Goal: Book appointment/travel/reservation

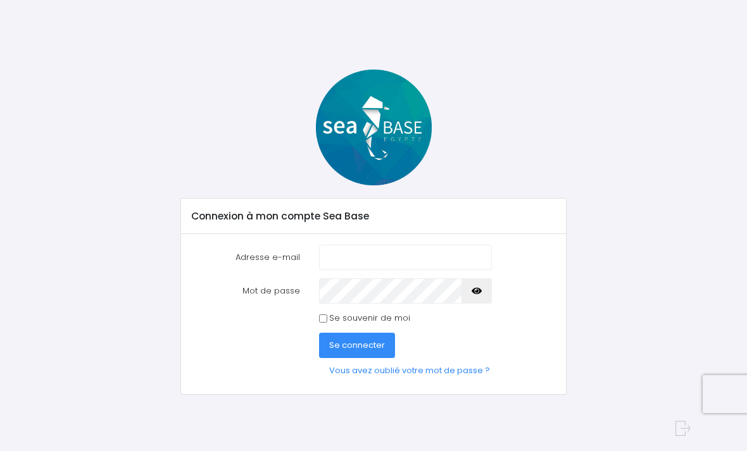
scroll to position [146, 0]
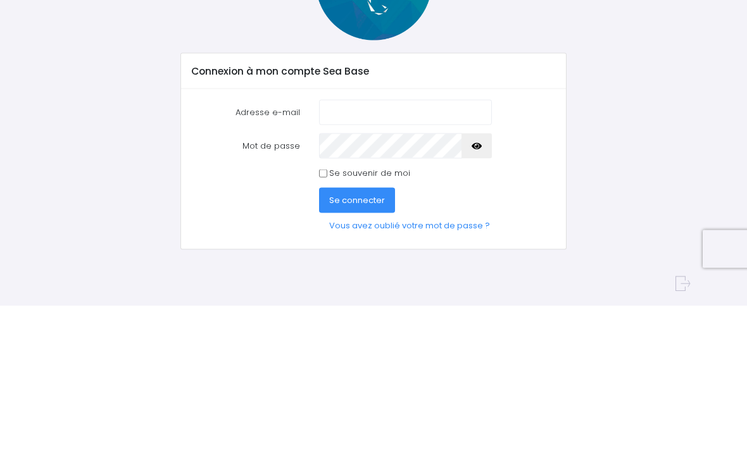
click at [345, 245] on input "Adresse e-mail" at bounding box center [405, 257] width 173 height 25
type input "amandine.fleur@hotmail.fr"
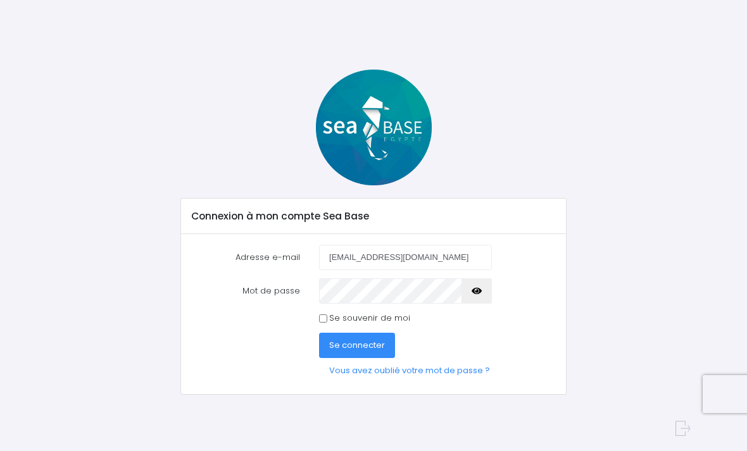
click at [476, 281] on button "button" at bounding box center [477, 291] width 30 height 25
click at [333, 343] on span "Se connecter" at bounding box center [357, 345] width 56 height 12
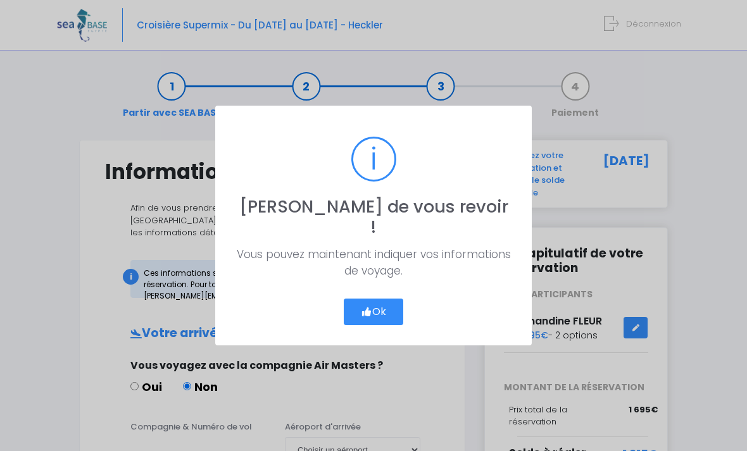
click at [363, 299] on button "Ok" at bounding box center [374, 312] width 60 height 27
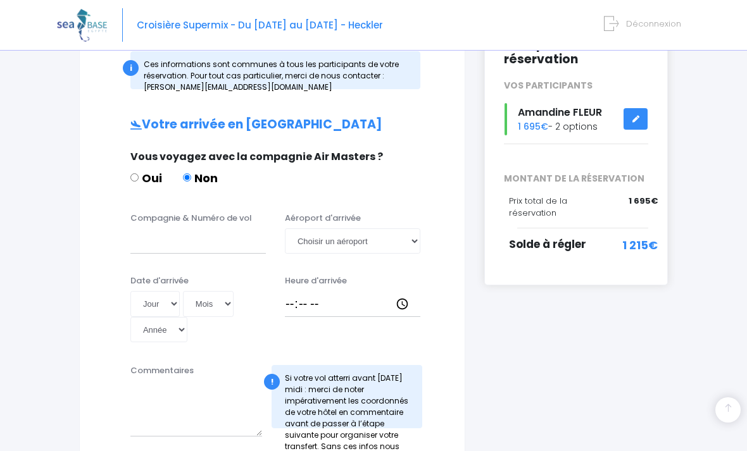
scroll to position [215, 0]
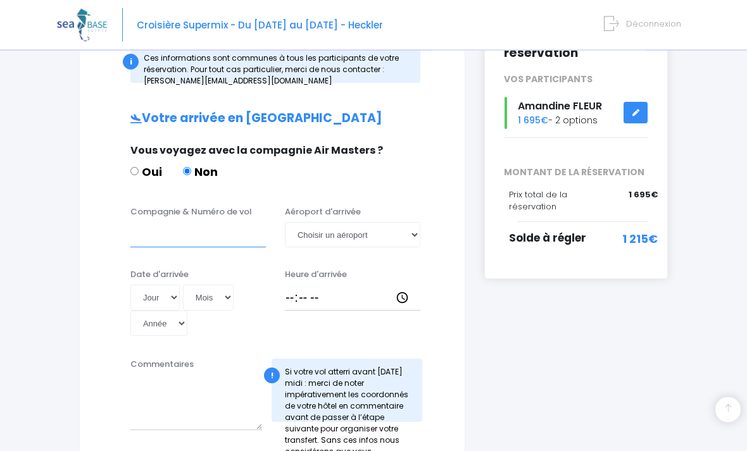
click at [145, 233] on input "Compagnie & Numéro de vol" at bounding box center [198, 235] width 136 height 25
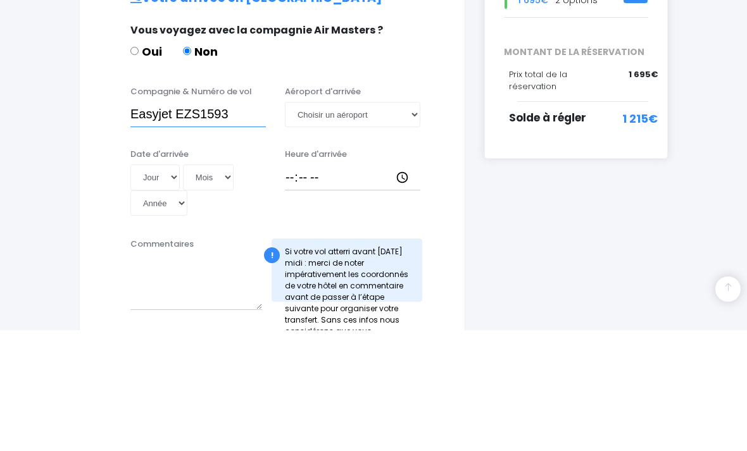
type input "Easyjet EZS1593"
click at [313, 223] on select "Choisir un aéroport Hurghada Marsa Alam" at bounding box center [353, 235] width 136 height 25
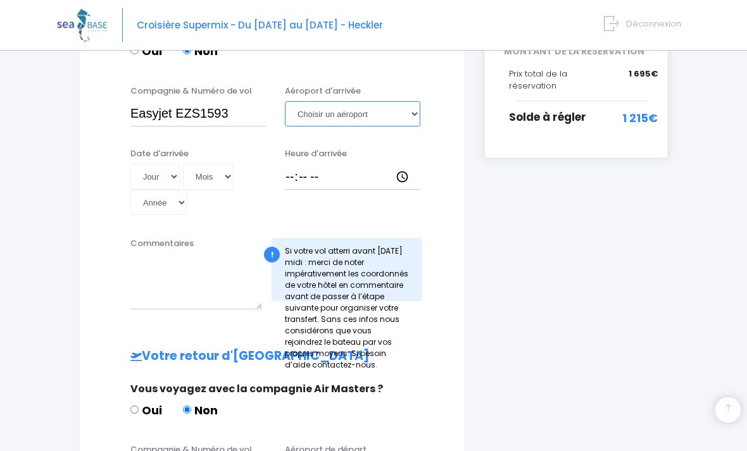
select select "Hurghada"
click at [145, 172] on select "Jour 01 02 03 04 05 06 07 08 09 10 11 12 13 14 15 16 17 18 19 20 21 22 23 24 25…" at bounding box center [154, 176] width 49 height 25
select select "08"
click at [183, 171] on select "Mois 01 02 03 04 05 06 07 08 09 10 11 12" at bounding box center [208, 176] width 51 height 25
select select "11"
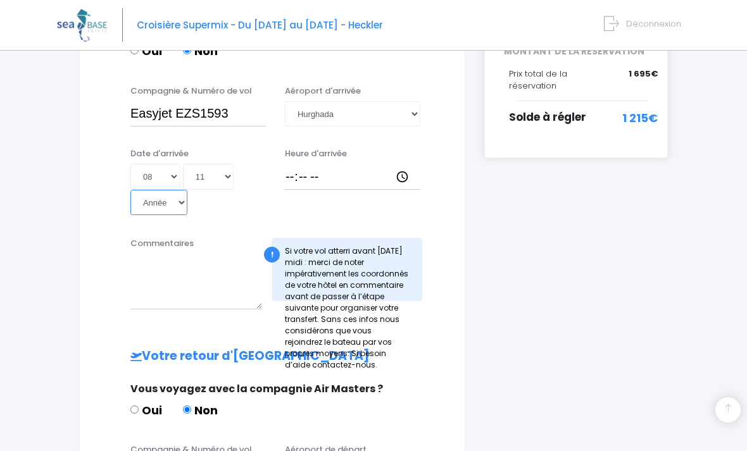
click at [187, 190] on select "Année 2045 2044 2043 2042 2041 2040 2039 2038 2037 2036 2035 2034 2033 2032 203…" at bounding box center [158, 202] width 57 height 25
select select "2025"
type input "2025-11-08"
click at [303, 177] on input "Heure d'arrivée" at bounding box center [353, 176] width 136 height 25
type input "13:30"
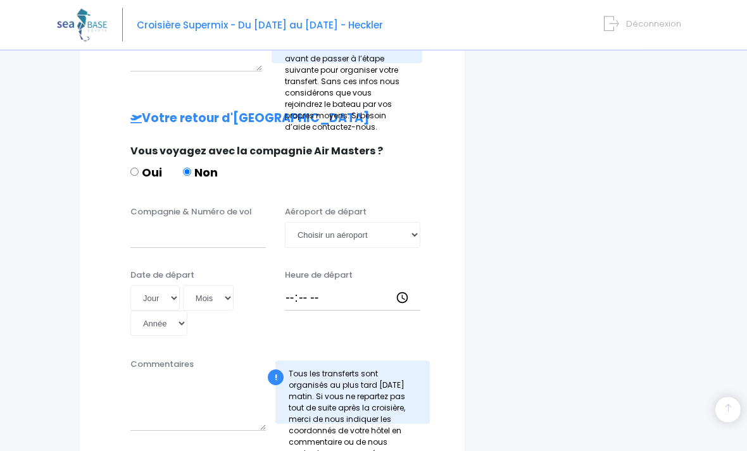
scroll to position [576, 0]
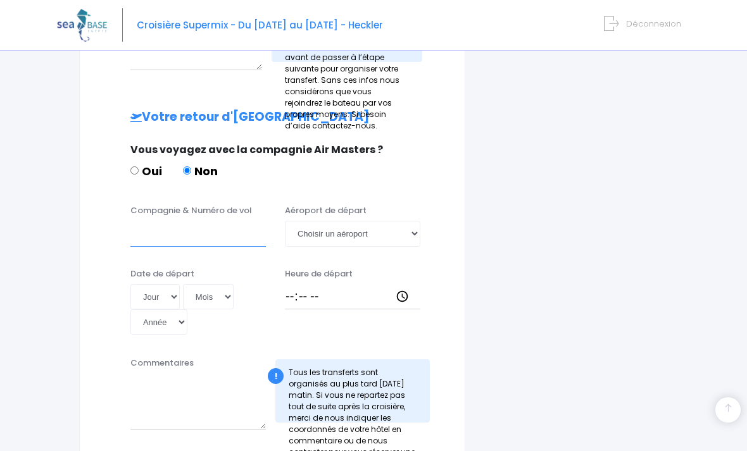
click at [142, 221] on input "Compagnie & Numéro de vol" at bounding box center [198, 233] width 136 height 25
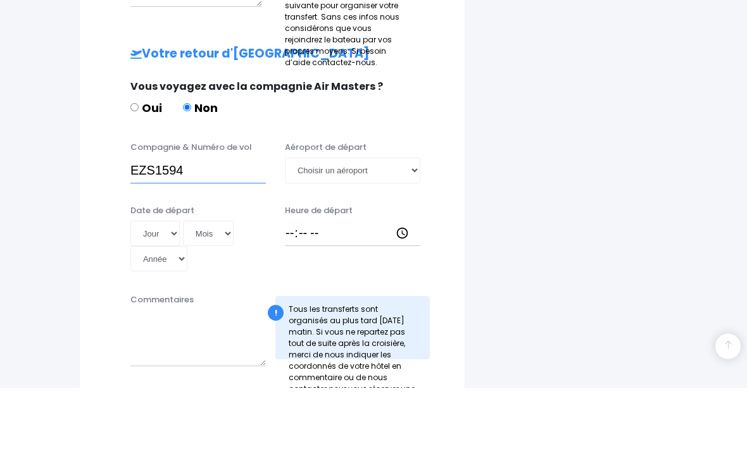
click at [133, 222] on input "EZS1594" at bounding box center [198, 234] width 136 height 25
type input "Easyjet EZS1594"
click at [308, 222] on select "Choisir un aéroport Hurghada Marsa Alam" at bounding box center [353, 234] width 136 height 25
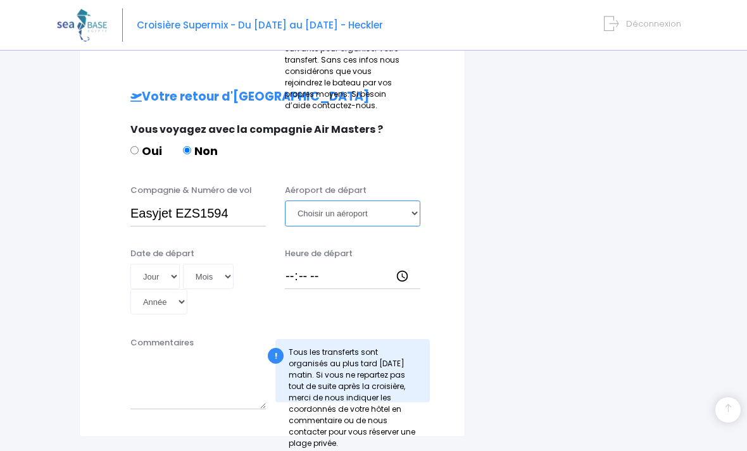
select select "Hurghada"
click at [145, 264] on select "Jour 01 02 03 04 05 06 07 08 09 10 11 12 13 14 15 16 17 18 19 20 21 22 23 24 25…" at bounding box center [154, 276] width 49 height 25
select select "15"
click at [186, 264] on select "Mois 01 02 03 04 05 06 07 08 09 10 11 12" at bounding box center [208, 276] width 51 height 25
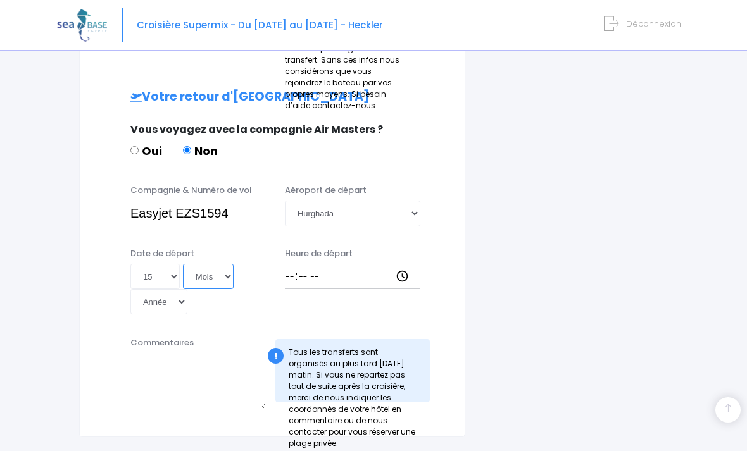
select select "11"
click at [187, 289] on select "Année 2045 2044 2043 2042 2041 2040 2039 2038 2037 2036 2035 2034 2033 2032 203…" at bounding box center [158, 301] width 57 height 25
select select "2025"
type input "2025-11-15"
click at [344, 264] on input "Heure de départ" at bounding box center [353, 276] width 136 height 25
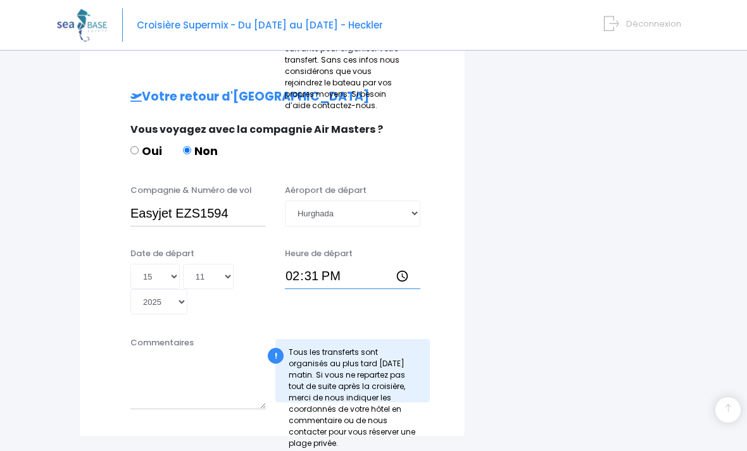
type input "14:30"
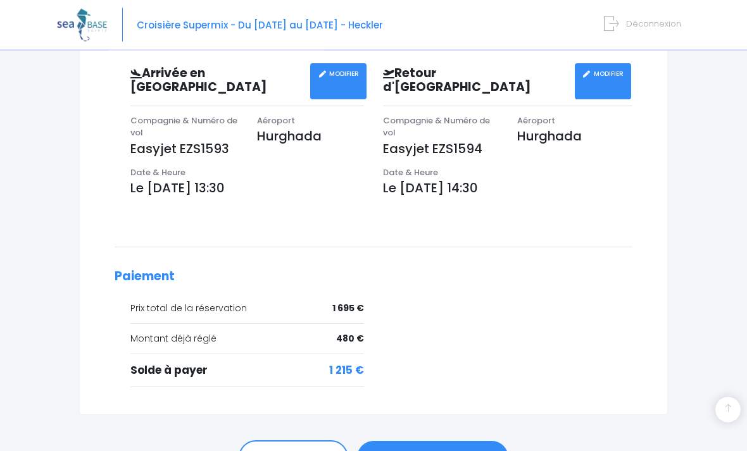
scroll to position [419, 0]
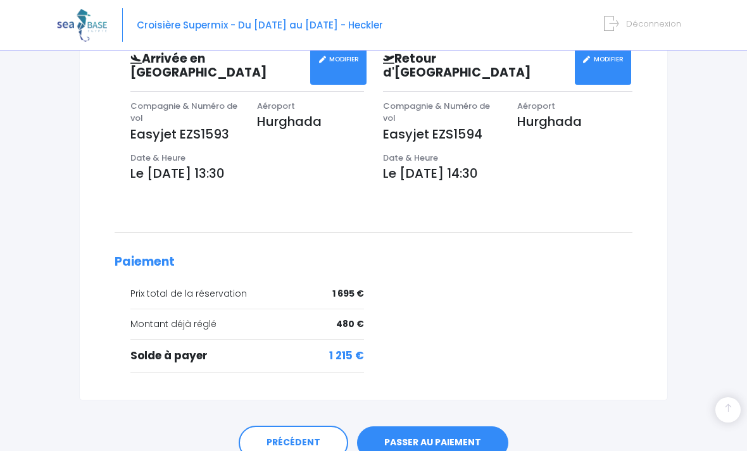
click at [402, 429] on link "PASSER AU PAIEMENT" at bounding box center [432, 443] width 151 height 33
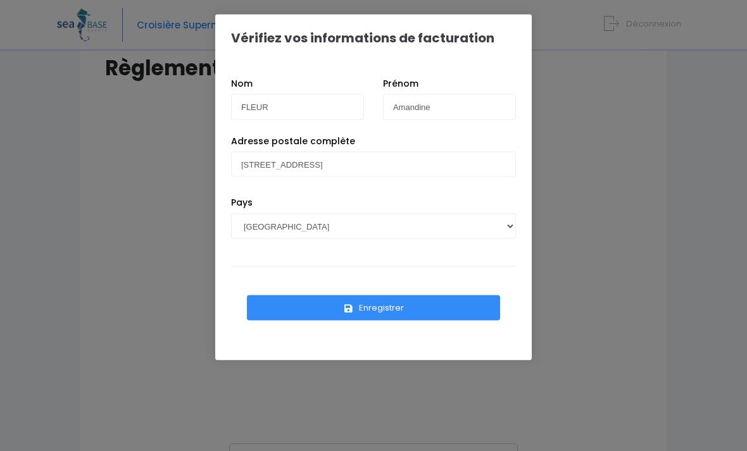
scroll to position [104, 0]
click at [341, 310] on button "Enregistrer" at bounding box center [373, 308] width 253 height 25
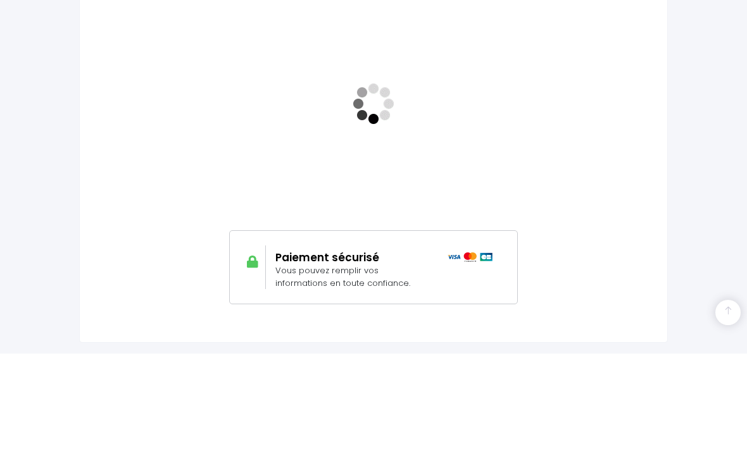
scroll to position [277, 0]
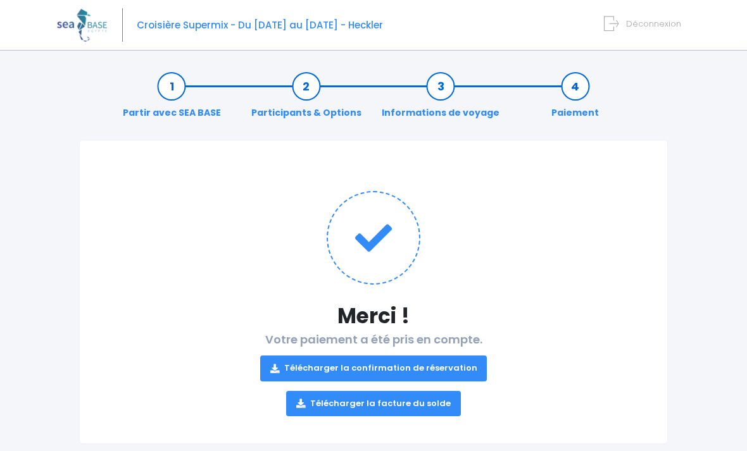
click at [295, 359] on link "Télécharger la confirmation de réservation" at bounding box center [373, 368] width 227 height 25
click at [325, 402] on link "Télécharger la facture du solde" at bounding box center [373, 403] width 175 height 25
